Goal: Task Accomplishment & Management: Use online tool/utility

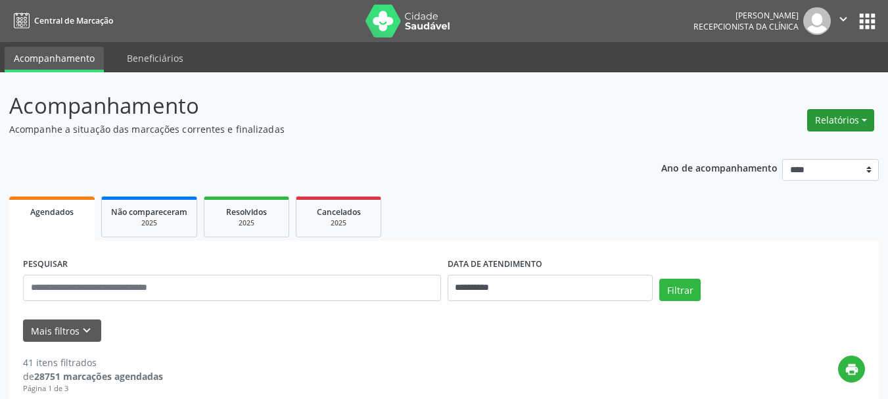
click at [836, 124] on button "Relatórios" at bounding box center [840, 120] width 67 height 22
click at [775, 149] on link "Agendamentos" at bounding box center [804, 148] width 141 height 18
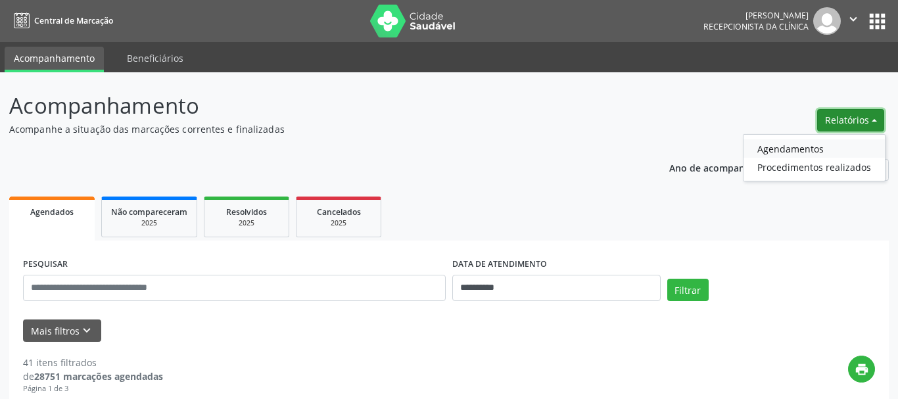
select select "*"
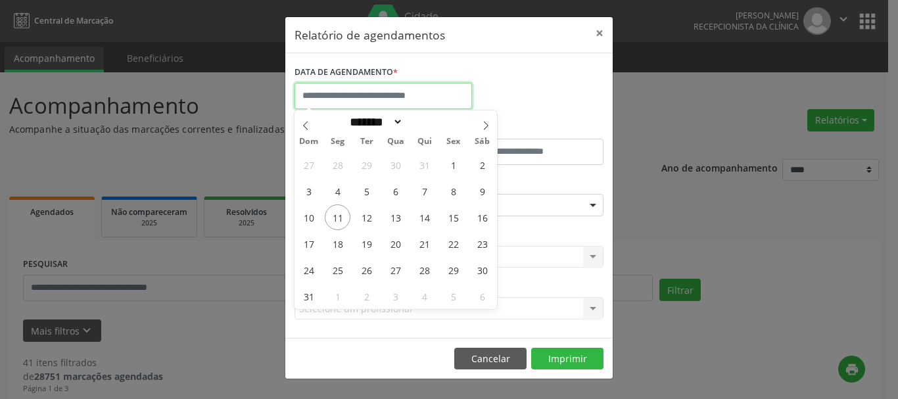
click at [386, 100] on input "text" at bounding box center [382, 96] width 177 height 26
click at [340, 215] on span "11" at bounding box center [338, 217] width 26 height 26
type input "**********"
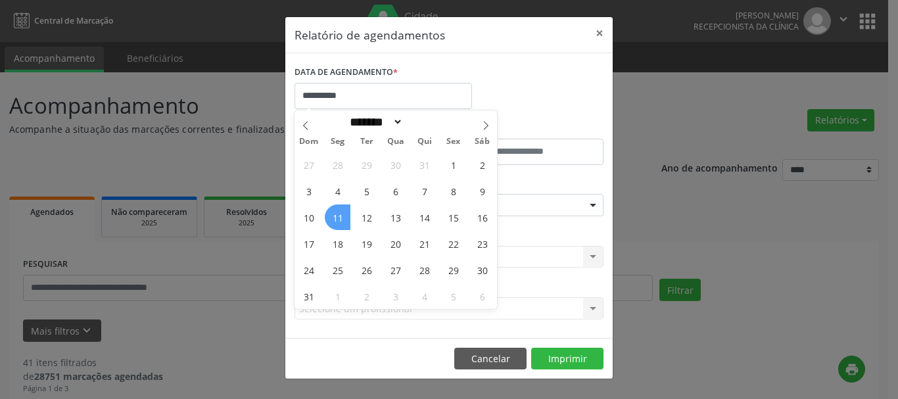
click at [340, 215] on span "11" at bounding box center [338, 217] width 26 height 26
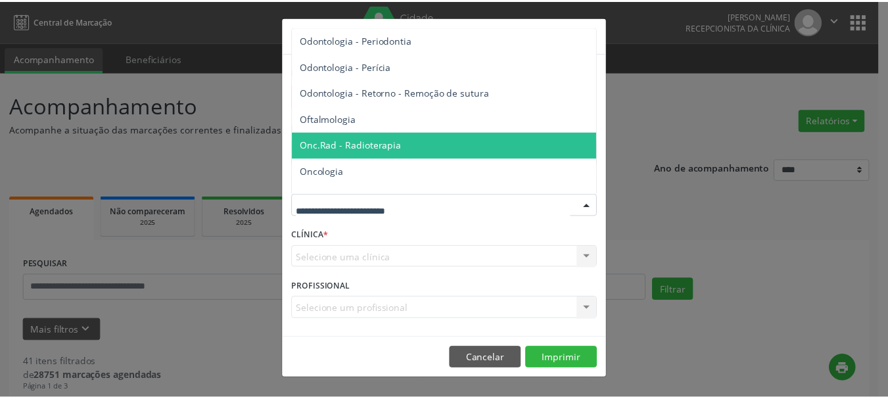
scroll to position [1775, 0]
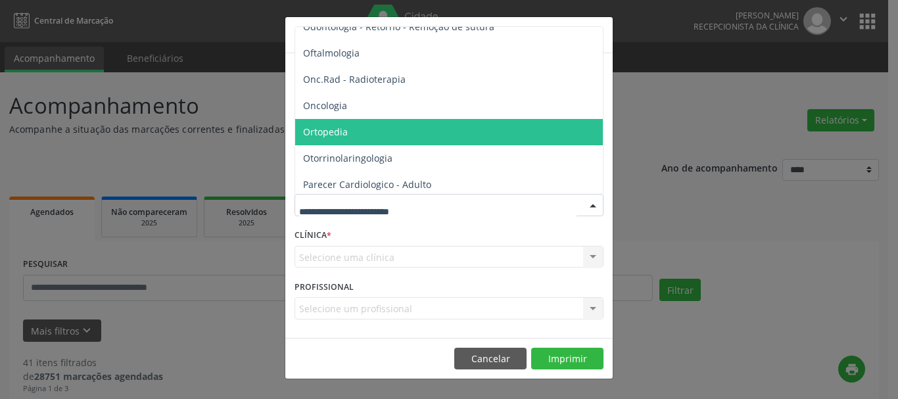
click at [335, 134] on span "Ortopedia" at bounding box center [325, 132] width 45 height 12
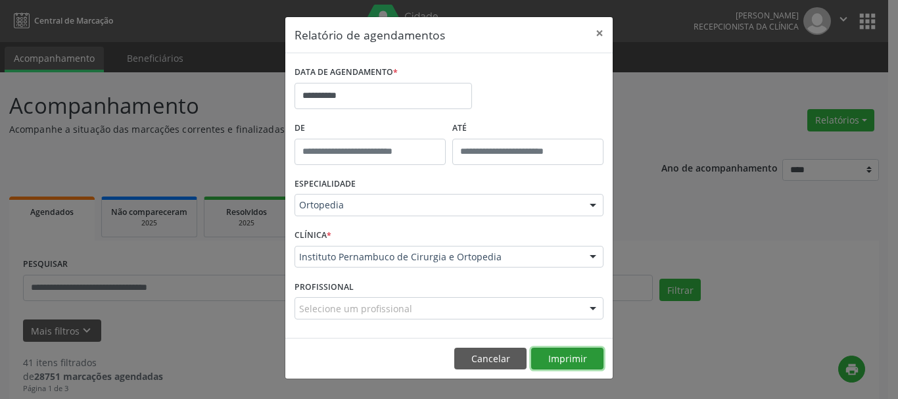
click at [564, 361] on button "Imprimir" at bounding box center [567, 359] width 72 height 22
click at [596, 33] on button "×" at bounding box center [599, 33] width 26 height 32
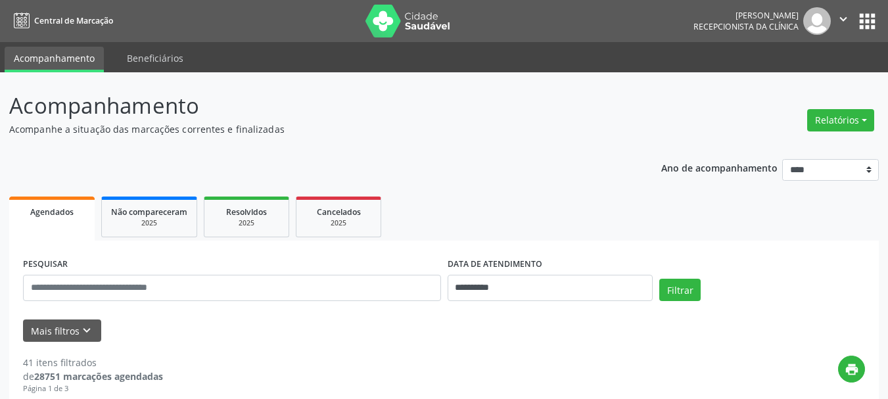
click at [842, 20] on icon "" at bounding box center [843, 19] width 14 height 14
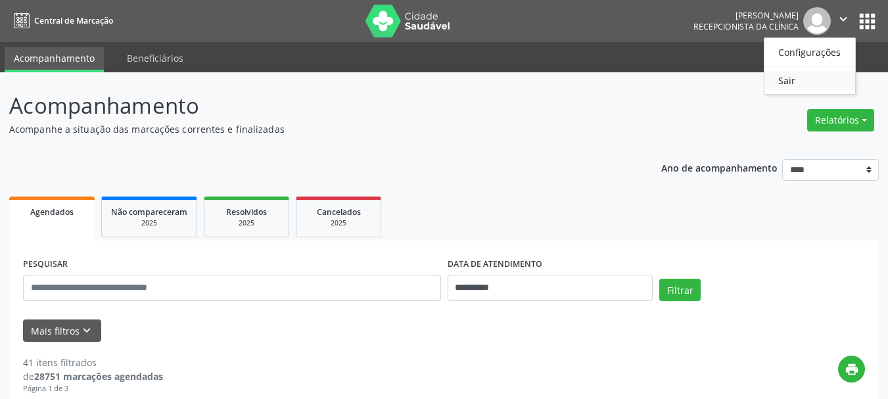
click at [783, 81] on link "Sair" at bounding box center [809, 80] width 91 height 18
